Goal: Information Seeking & Learning: Learn about a topic

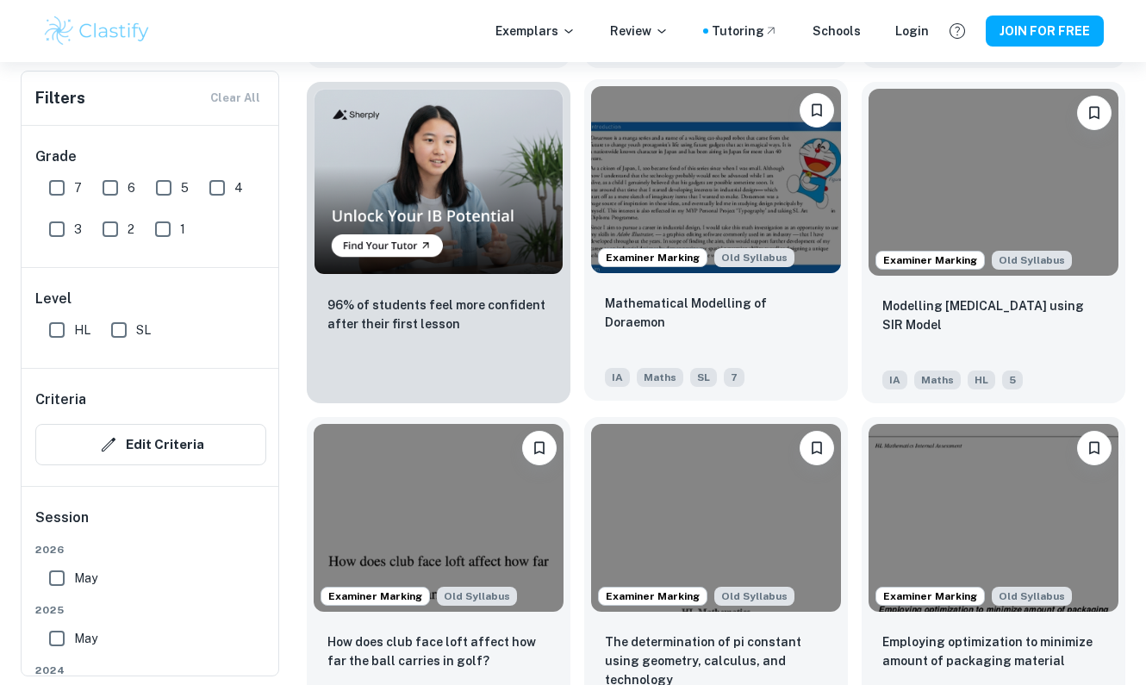
scroll to position [1199, 0]
click at [681, 150] on img at bounding box center [716, 179] width 250 height 187
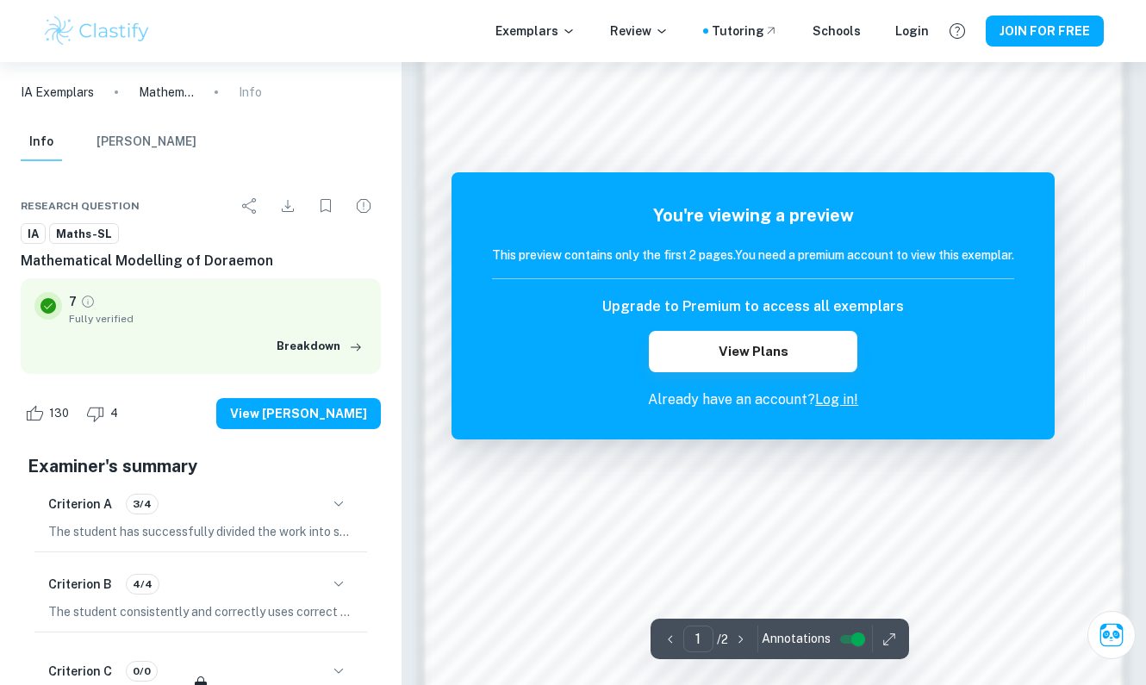
scroll to position [1253, 0]
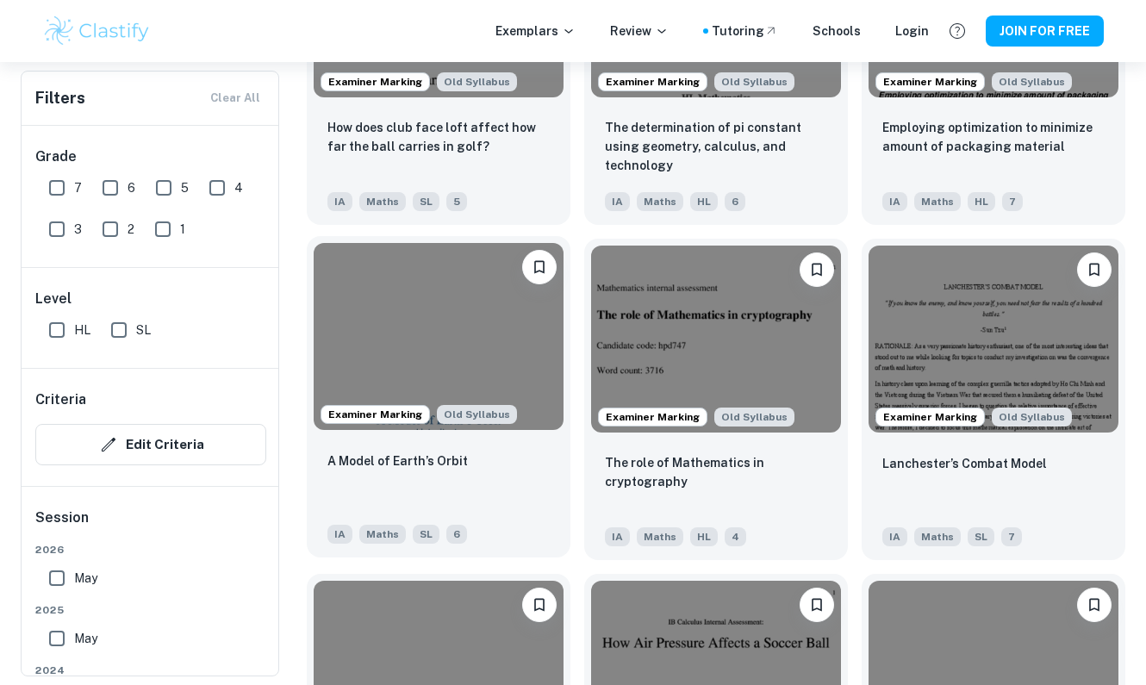
scroll to position [1715, 0]
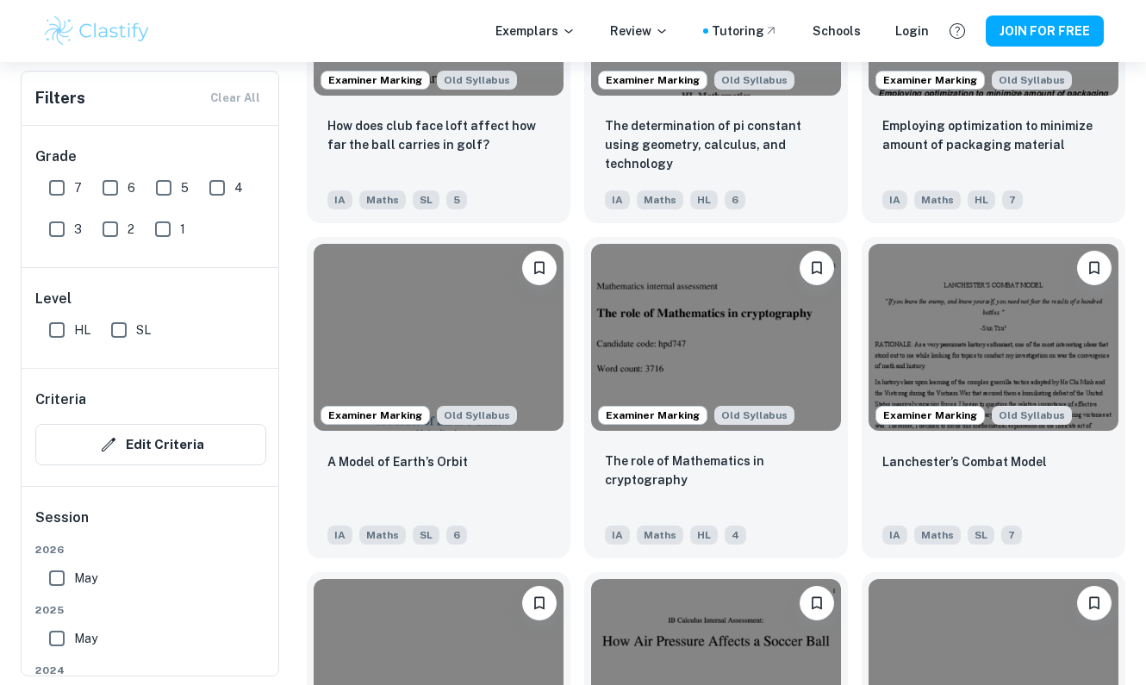
click at [117, 326] on input "SL" at bounding box center [119, 330] width 34 height 34
checkbox input "true"
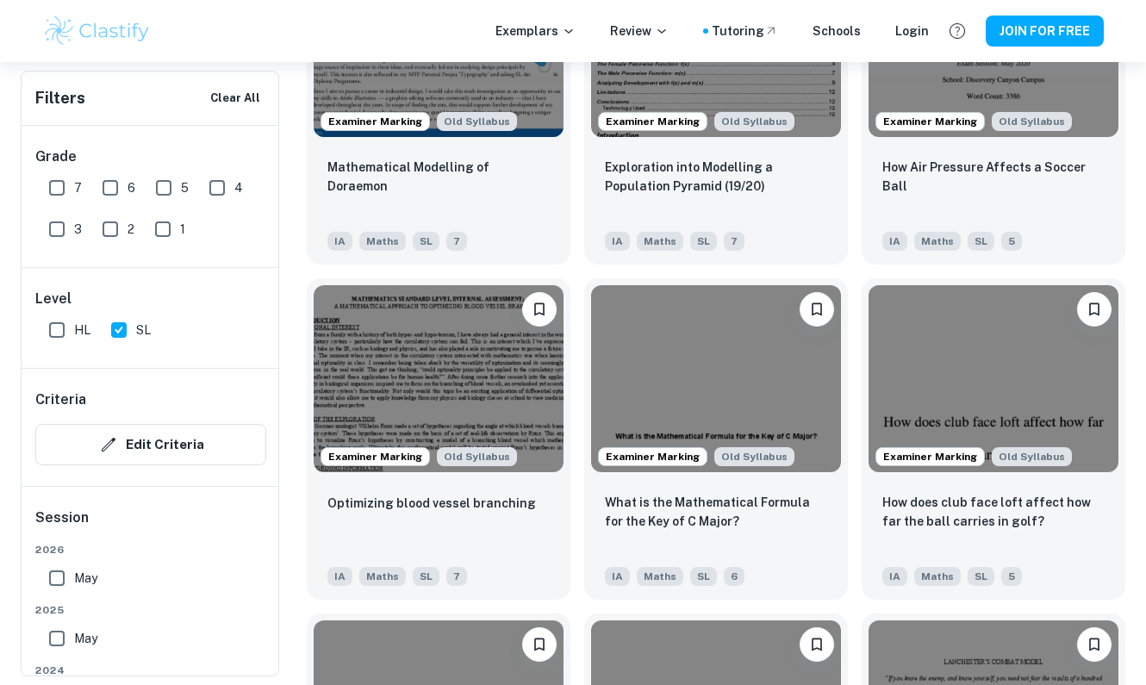
click at [54, 188] on input "7" at bounding box center [57, 188] width 34 height 34
checkbox input "true"
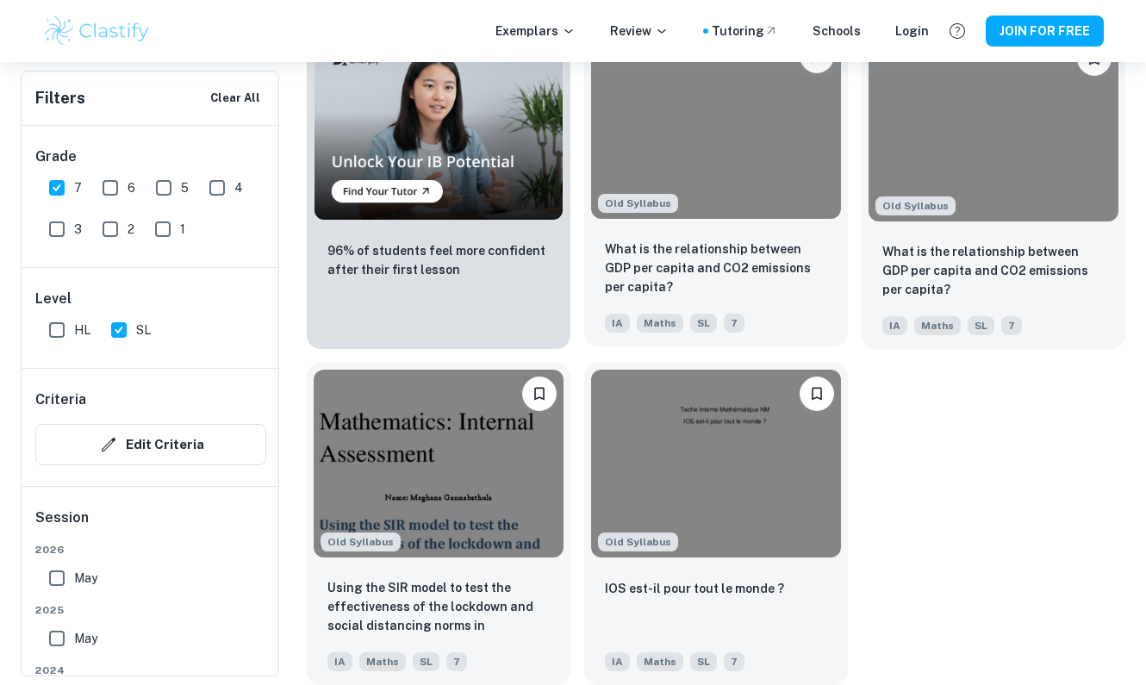
scroll to position [1295, 0]
click at [706, 138] on img at bounding box center [716, 125] width 250 height 187
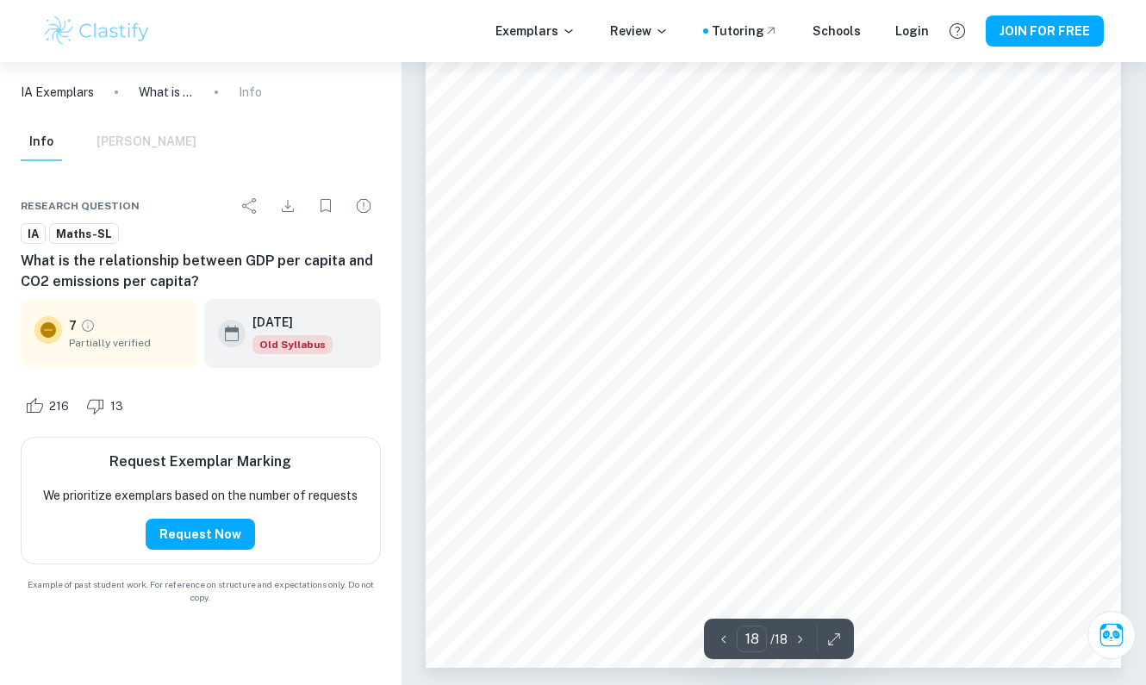
scroll to position [17699, 0]
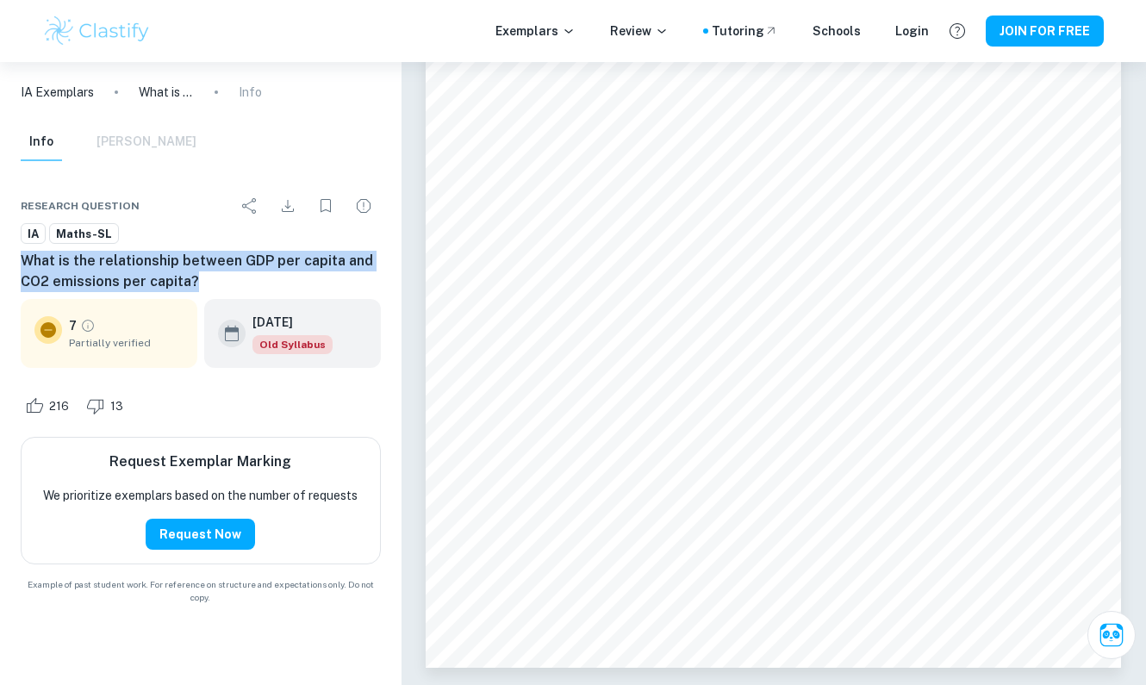
drag, startPoint x: 23, startPoint y: 258, endPoint x: 224, endPoint y: 271, distance: 201.1
click at [224, 271] on h6 "What is the relationship between GDP per capita and CO2 emissions per capita?" at bounding box center [201, 271] width 360 height 41
copy h6 "What is the relationship between GDP per capita and CO2 emissions per capita?"
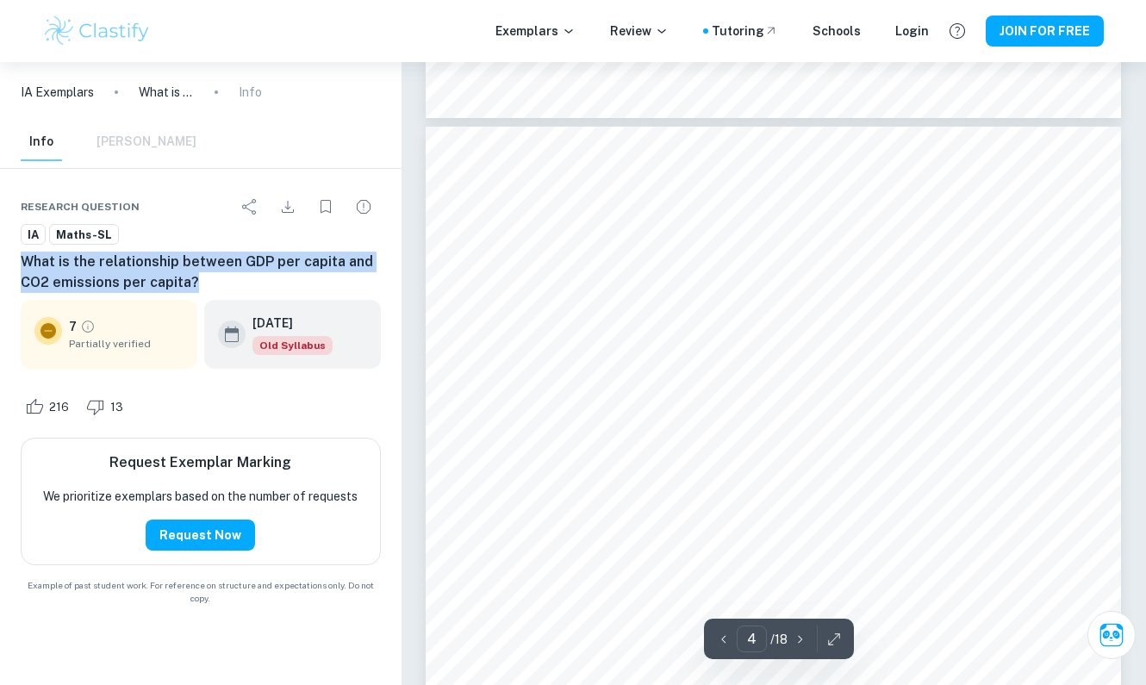
scroll to position [3151, 1]
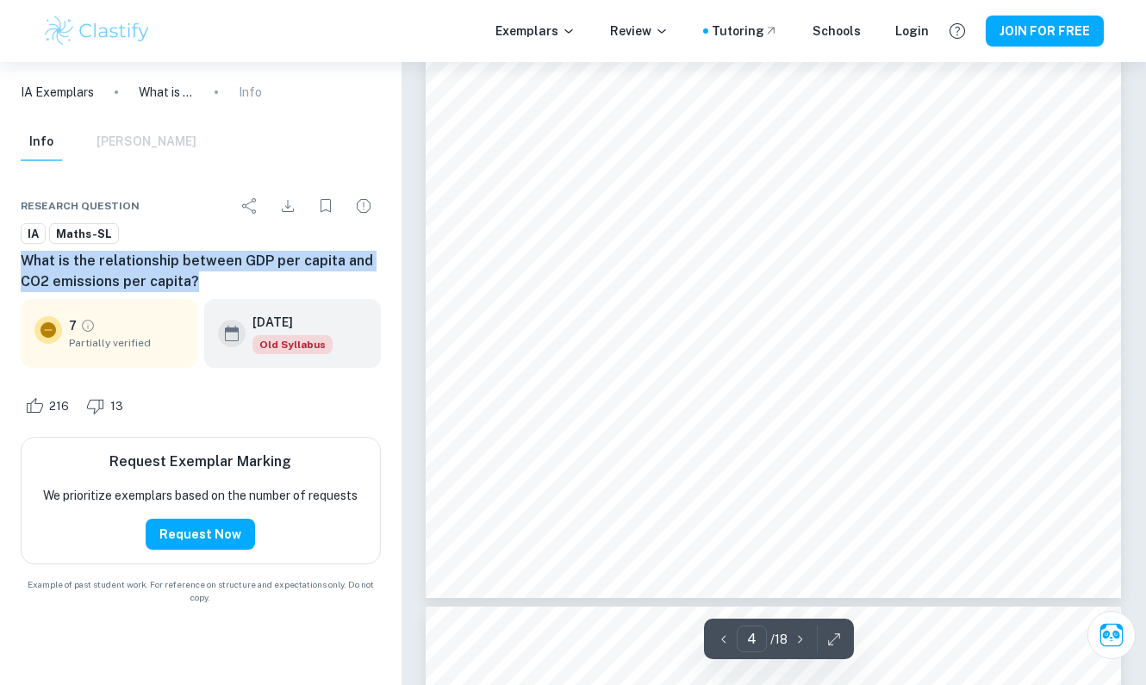
type input "5"
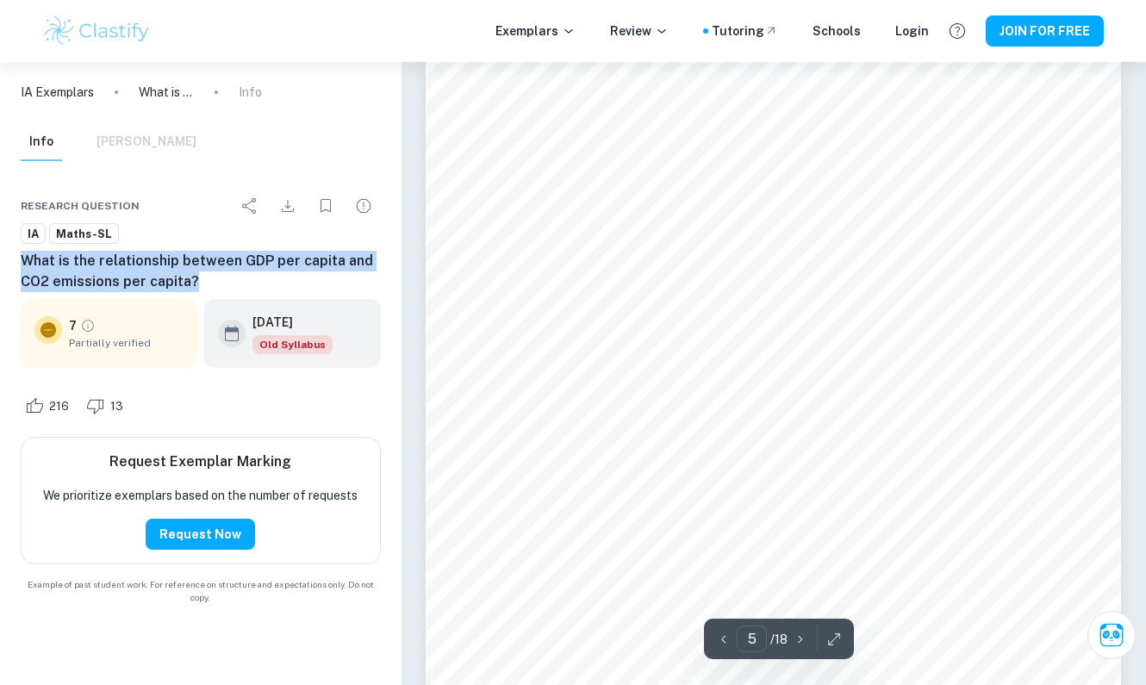
scroll to position [4508, 0]
